Goal: Task Accomplishment & Management: Manage account settings

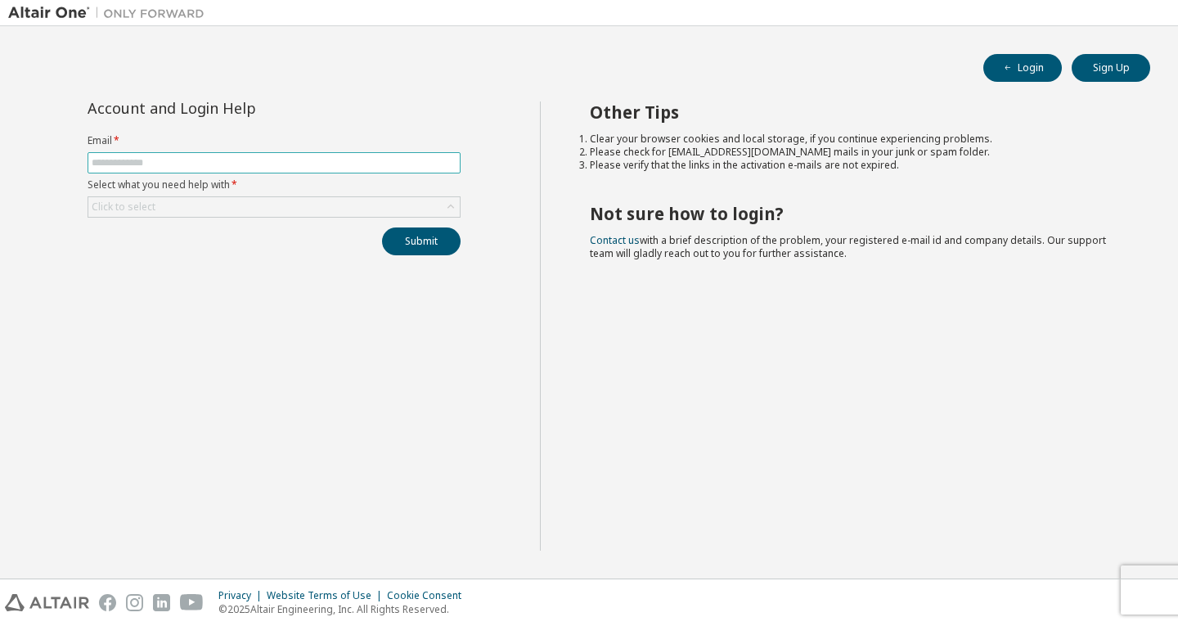
click at [249, 168] on input "text" at bounding box center [274, 162] width 365 height 13
paste input "**********"
type input "**********"
click at [208, 199] on div "Click to select" at bounding box center [273, 207] width 371 height 20
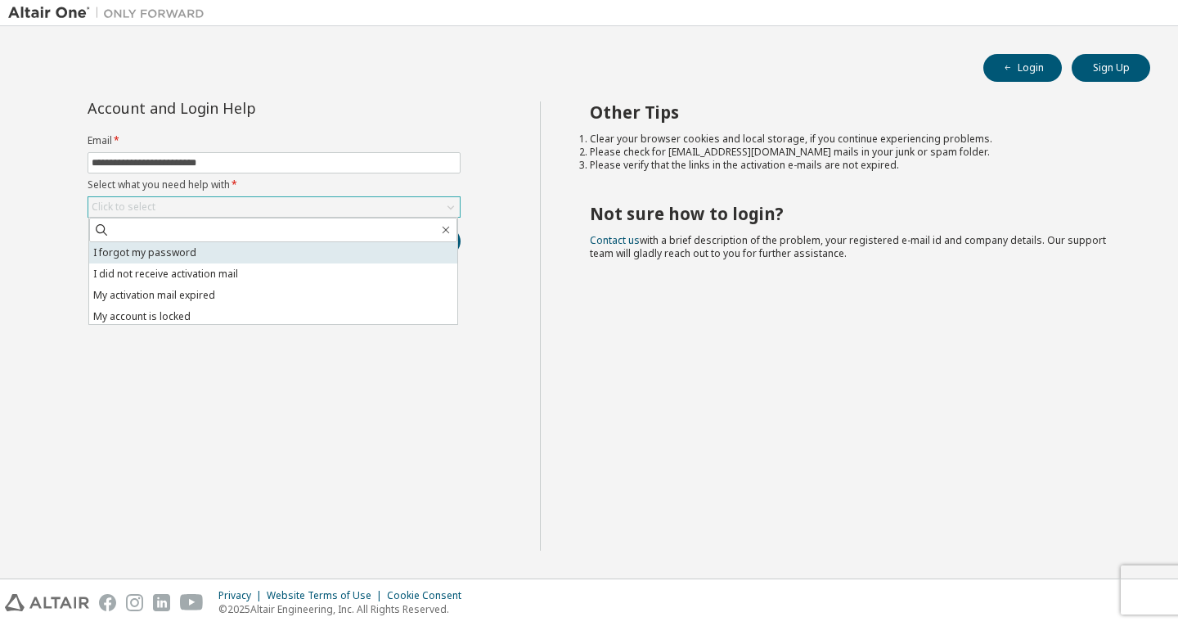
click at [183, 246] on li "I forgot my password" at bounding box center [273, 252] width 368 height 21
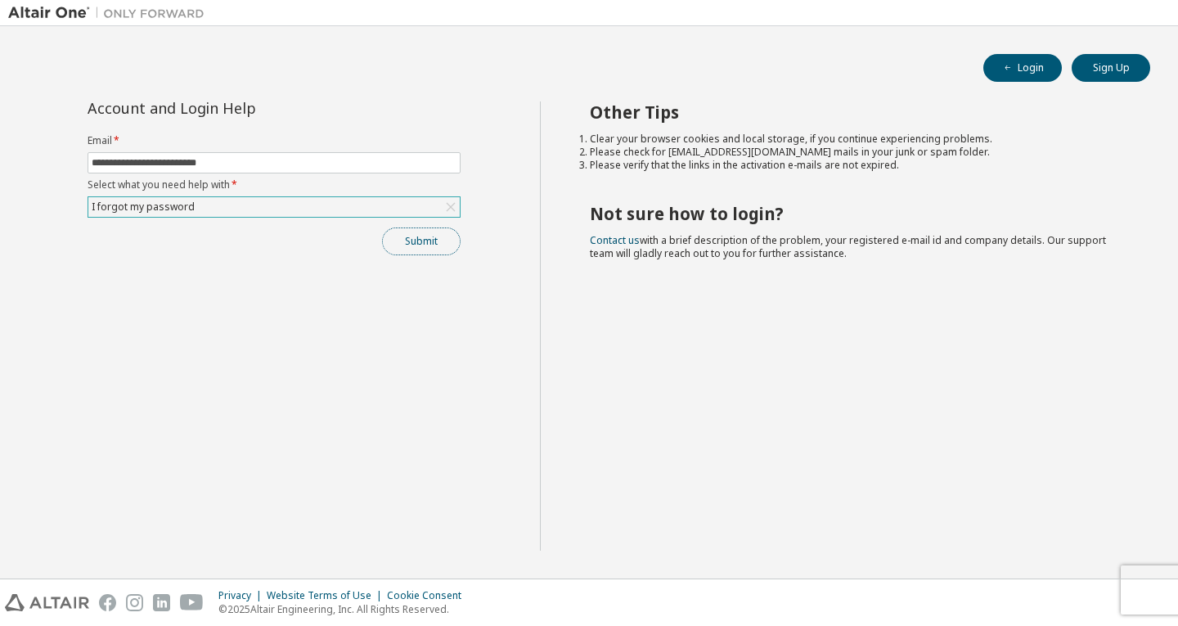
click at [396, 235] on button "Submit" at bounding box center [421, 241] width 79 height 28
click at [1014, 415] on div "Other Tips Clear your browser cookies and local storage, if you continue experi…" at bounding box center [855, 325] width 631 height 449
drag, startPoint x: 958, startPoint y: 269, endPoint x: 546, endPoint y: 258, distance: 412.5
click at [546, 258] on div "Other Tips Clear your browser cookies and local storage, if you continue experi…" at bounding box center [855, 325] width 631 height 449
drag, startPoint x: 560, startPoint y: 232, endPoint x: 938, endPoint y: 271, distance: 380.0
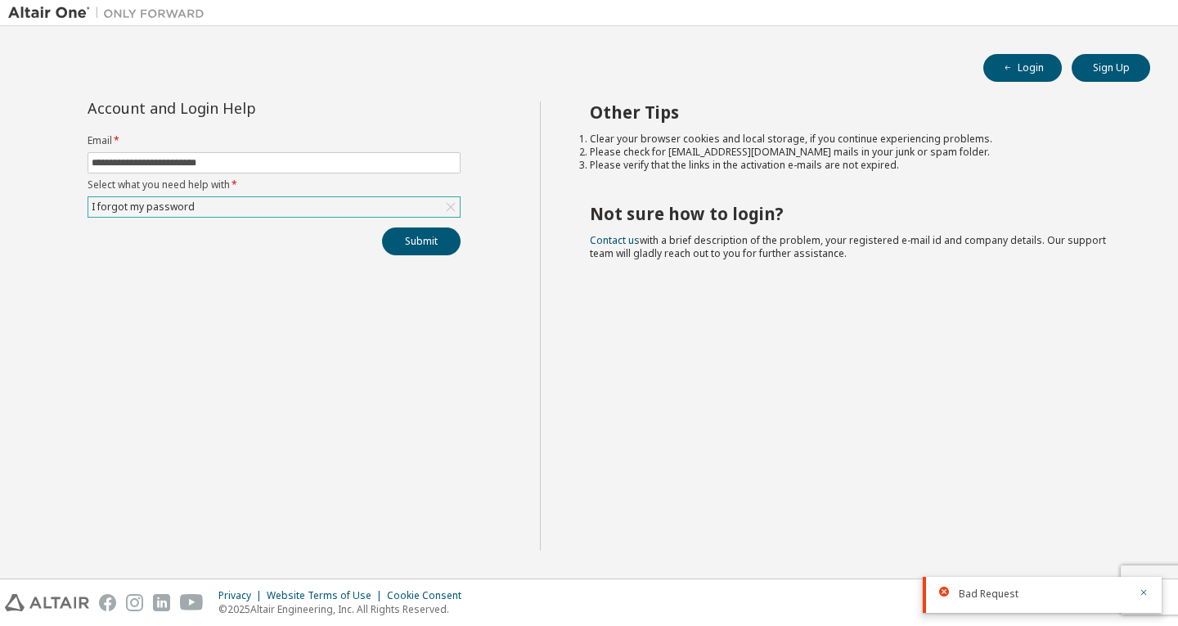
click at [938, 271] on div "Other Tips Clear your browser cookies and local storage, if you continue experi…" at bounding box center [855, 325] width 631 height 449
copy span "Contact us with a brief description of the problem, your registered e-mail id a…"
